Goal: Find contact information: Find contact information

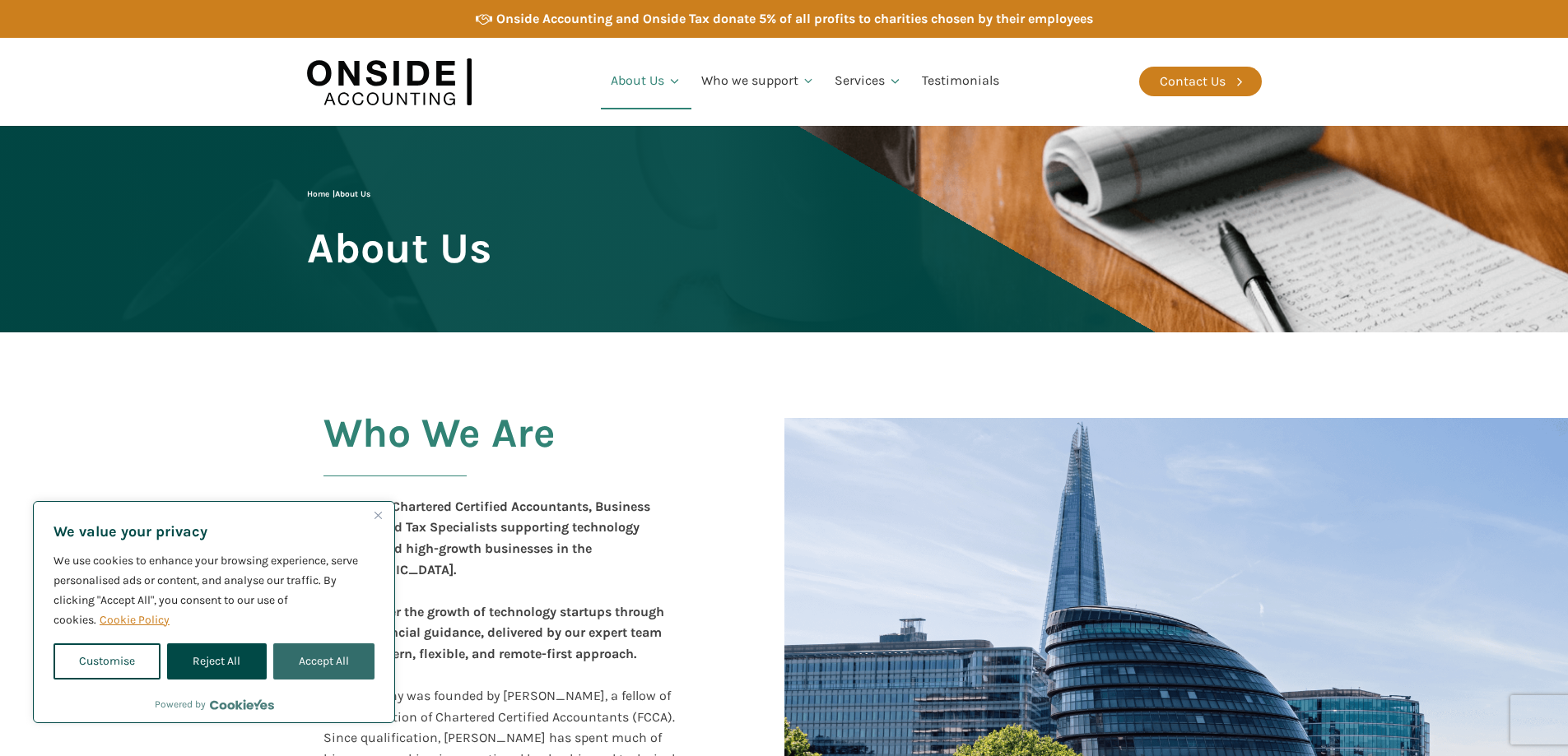
click at [294, 660] on button "Accept All" at bounding box center [324, 661] width 102 height 36
checkbox input "true"
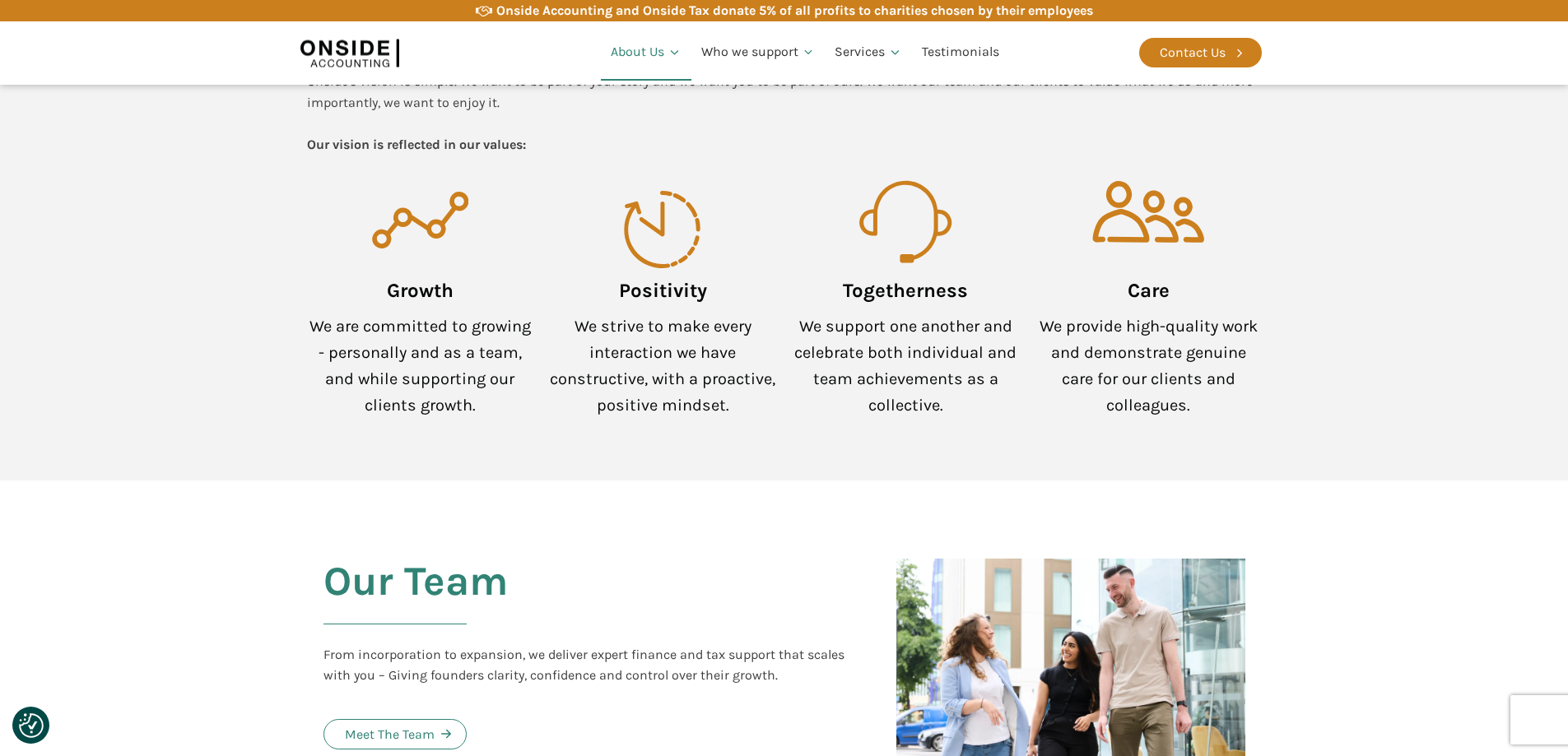
scroll to position [1481, 0]
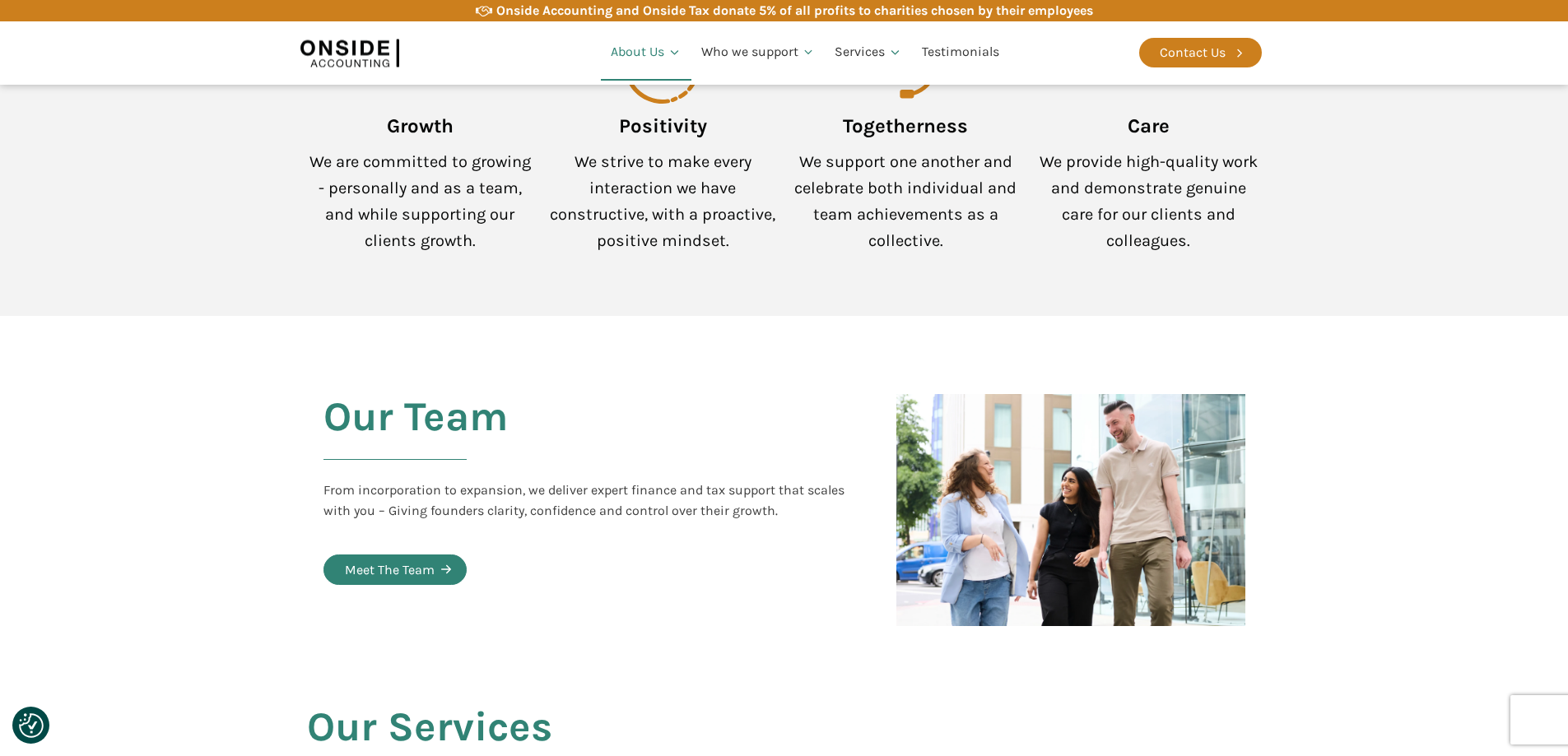
click at [380, 560] on div "Meet The Team" at bounding box center [389, 570] width 90 height 21
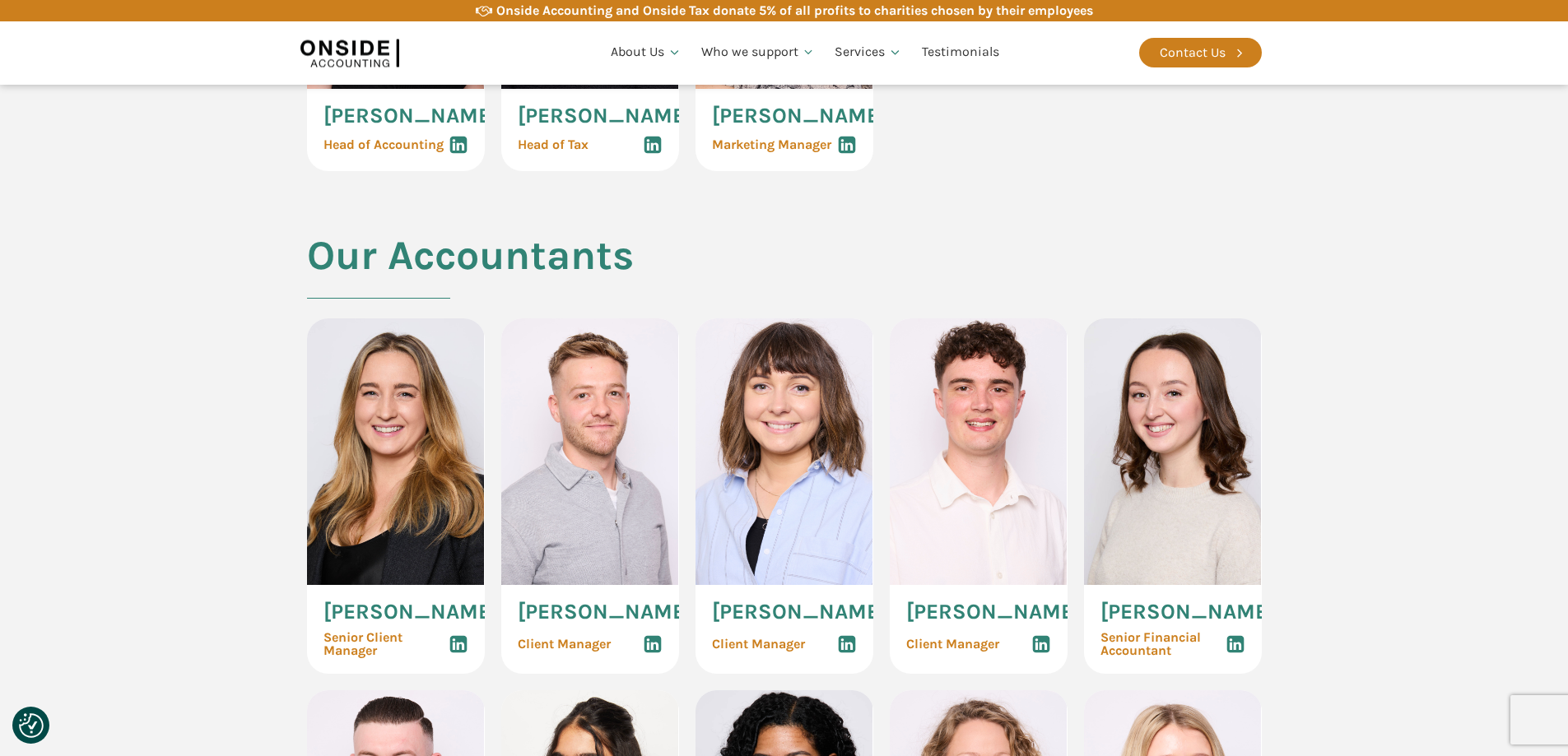
scroll to position [1646, 0]
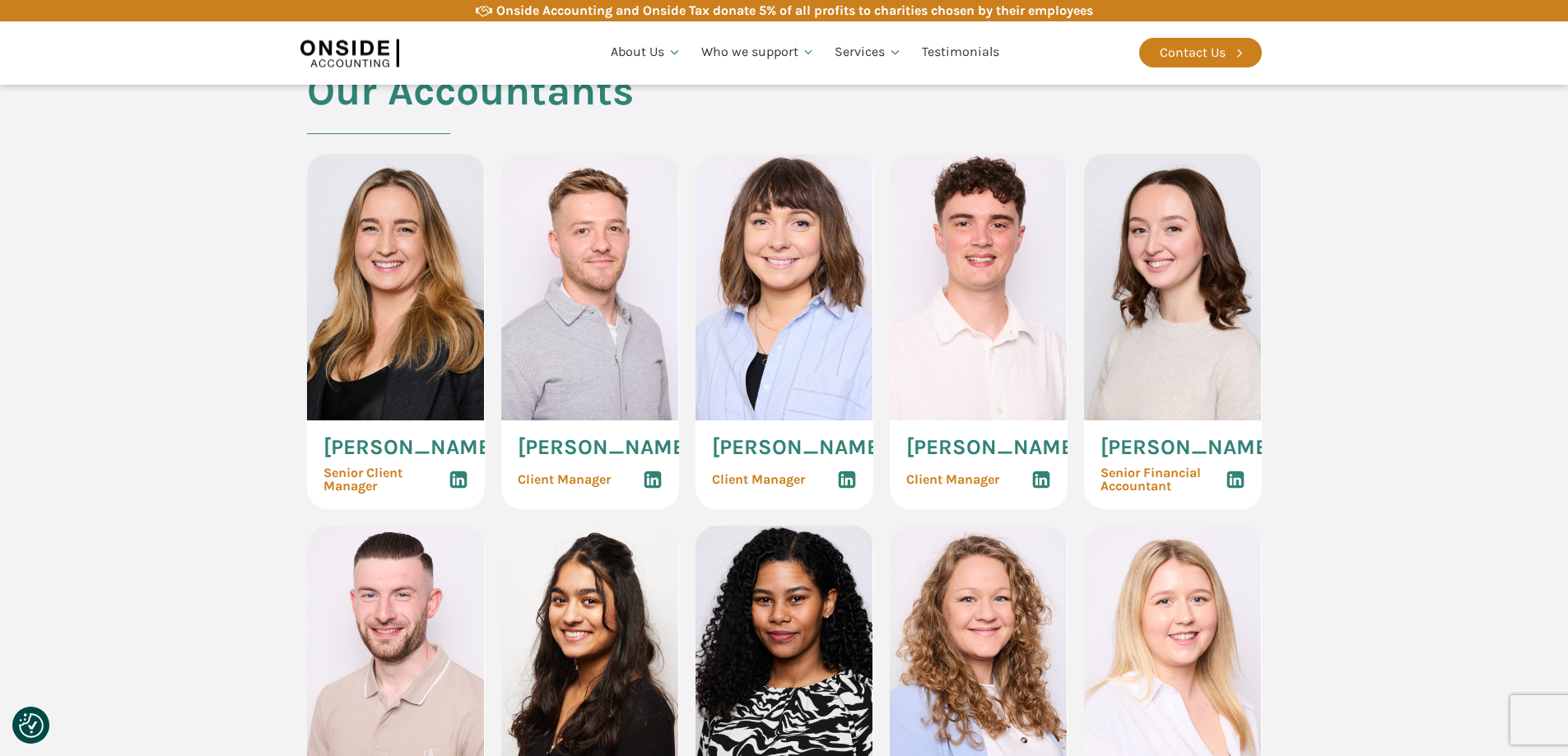
click at [463, 490] on icon at bounding box center [458, 480] width 20 height 20
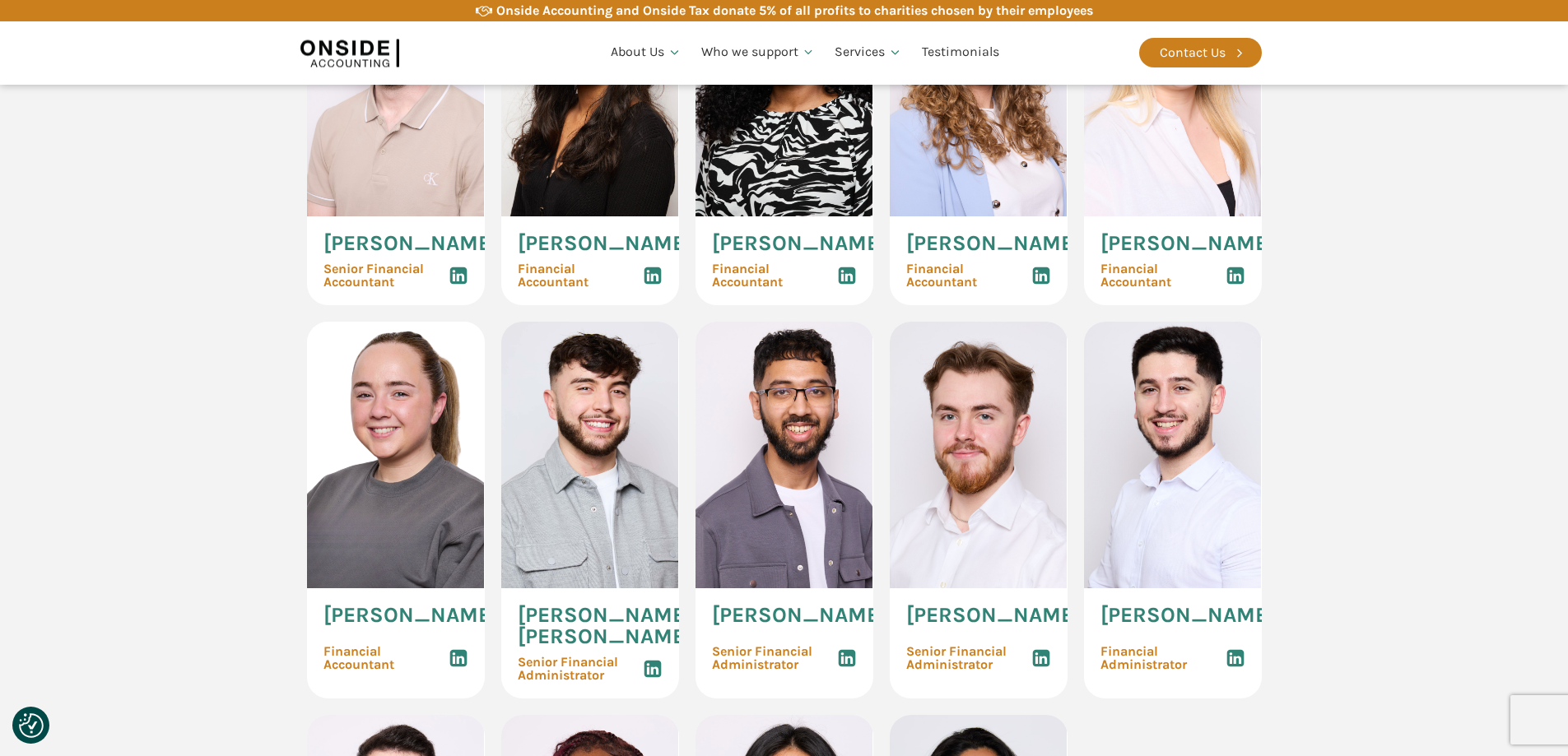
scroll to position [2140, 0]
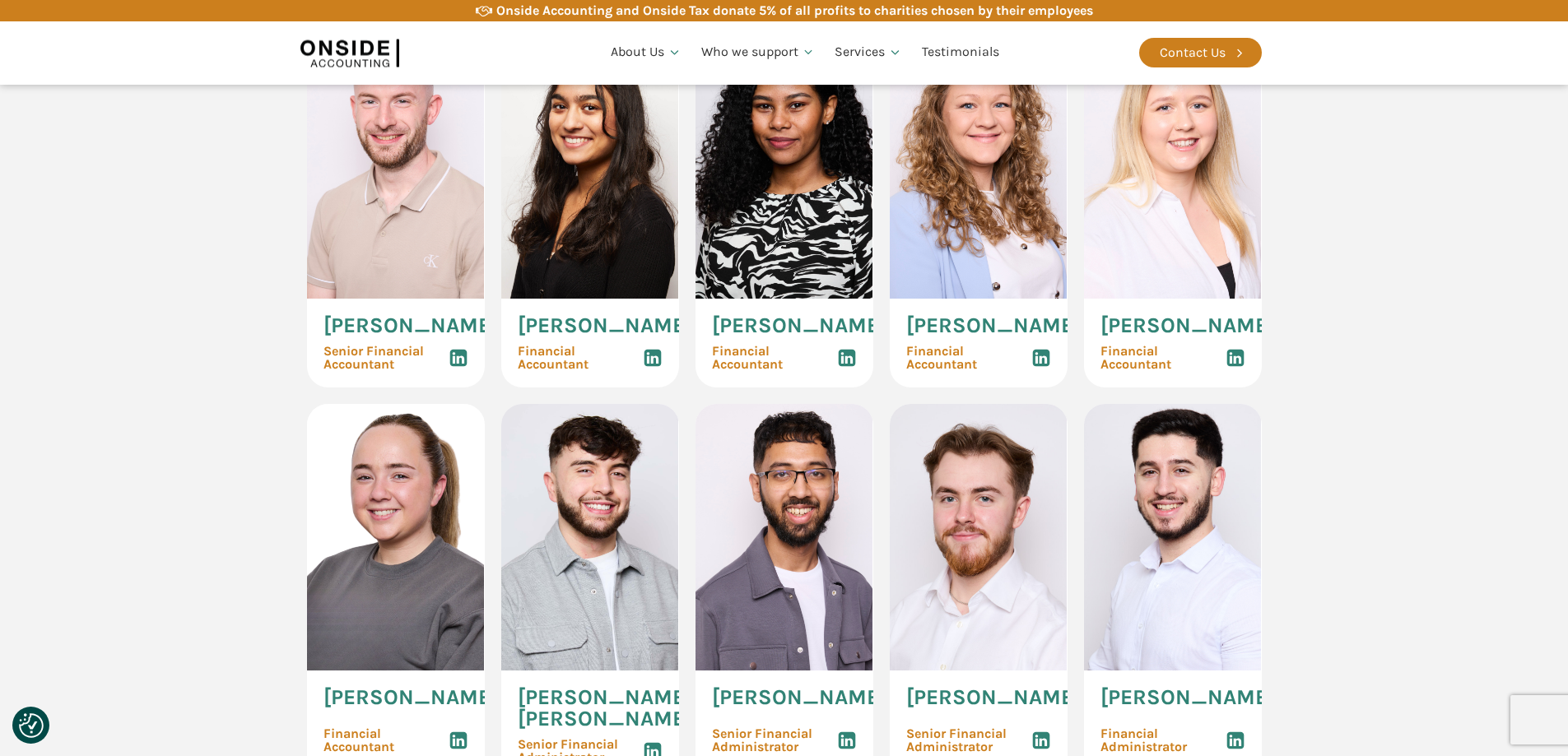
click at [1235, 367] on use at bounding box center [1235, 358] width 17 height 17
